Goal: Find specific page/section: Find specific page/section

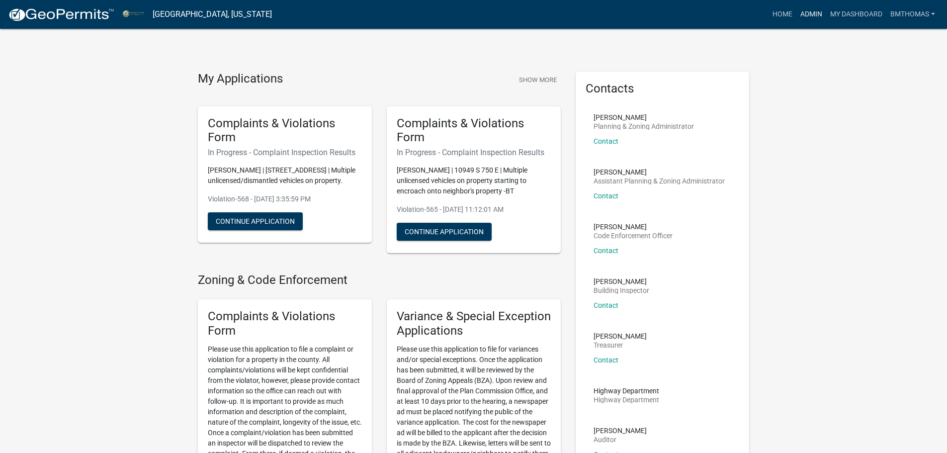
click at [809, 12] on link "Admin" at bounding box center [811, 14] width 30 height 19
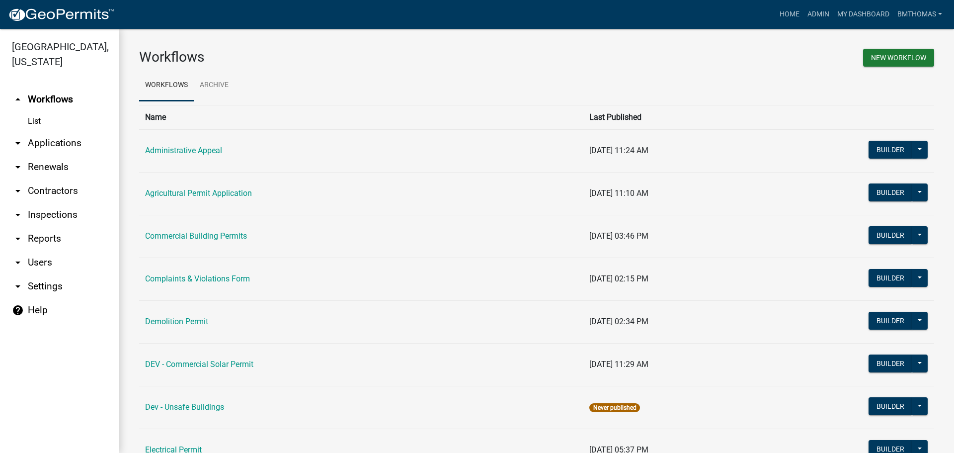
click at [64, 203] on link "arrow_drop_down Inspections" at bounding box center [59, 215] width 119 height 24
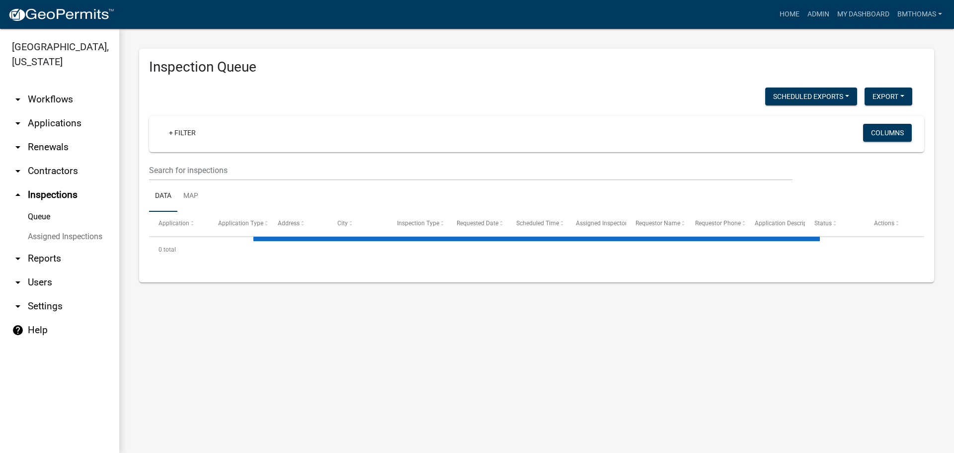
click at [68, 227] on link "Assigned Inspections" at bounding box center [59, 237] width 119 height 20
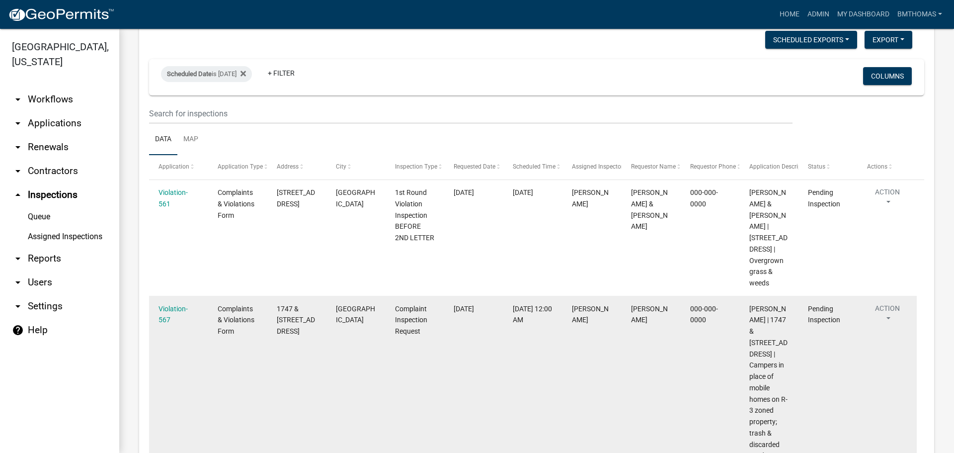
scroll to position [6533, 0]
